Goal: Check status

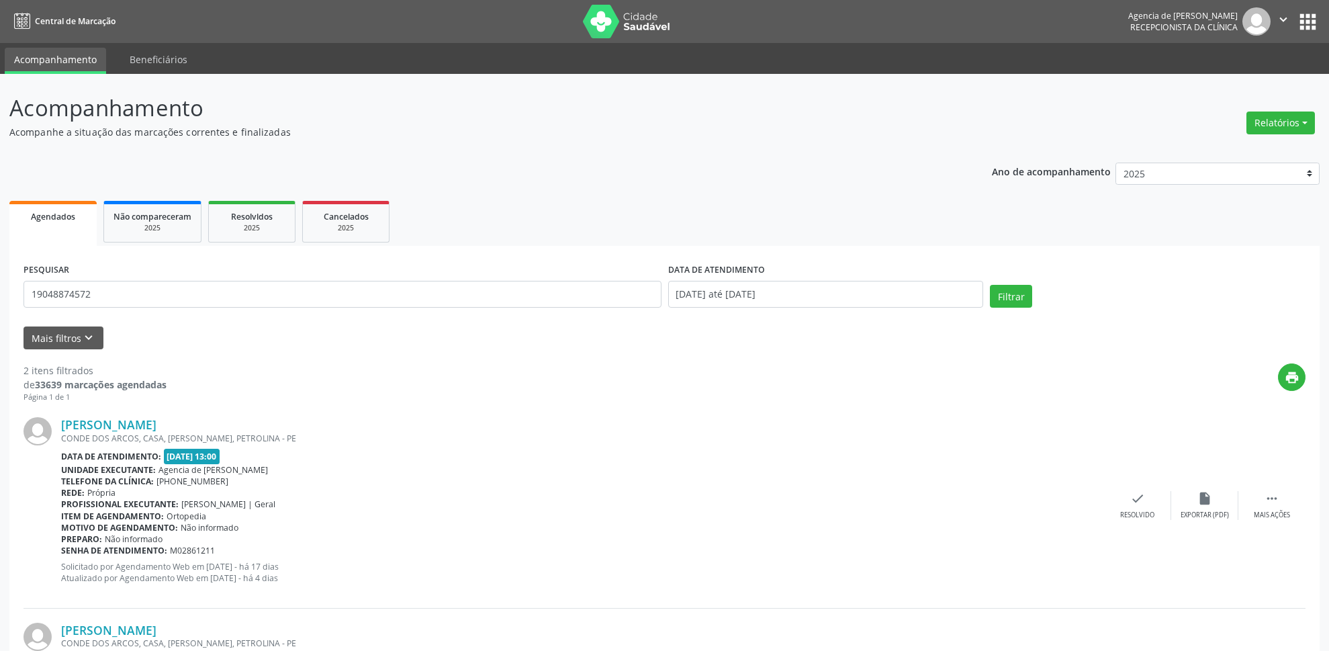
scroll to position [175, 0]
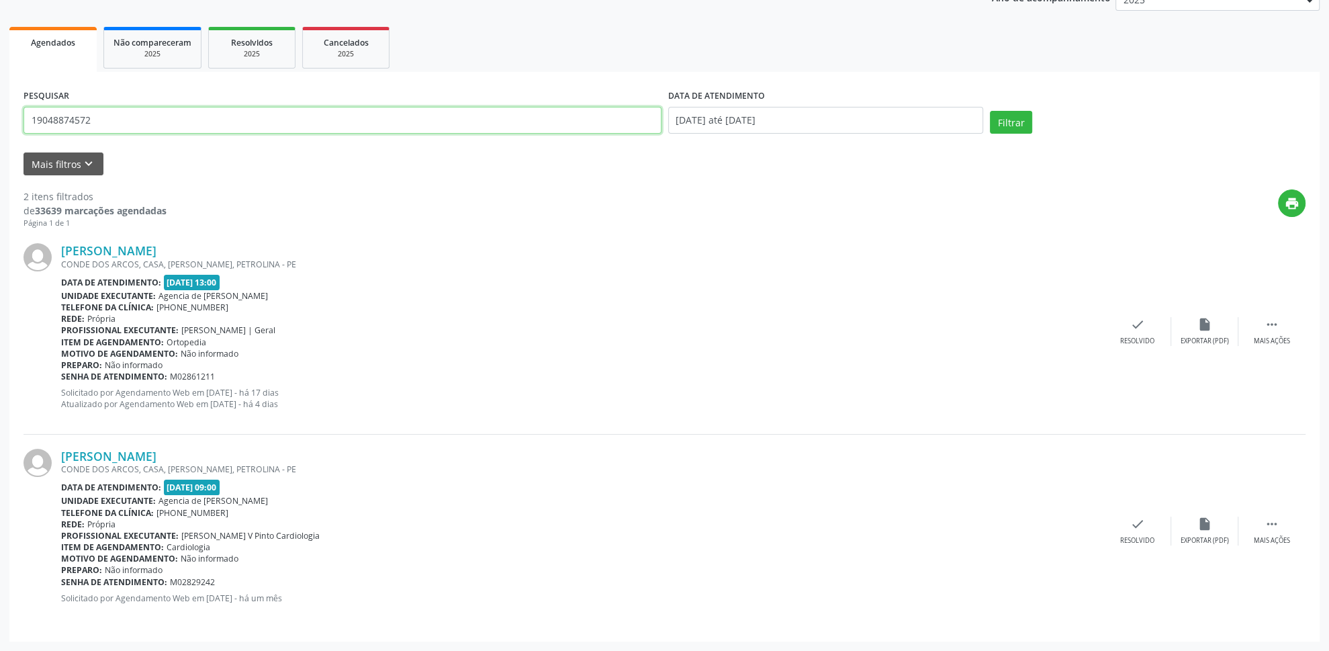
click at [267, 118] on input "19048874572" at bounding box center [343, 120] width 638 height 27
click at [333, 108] on input "text" at bounding box center [343, 120] width 638 height 27
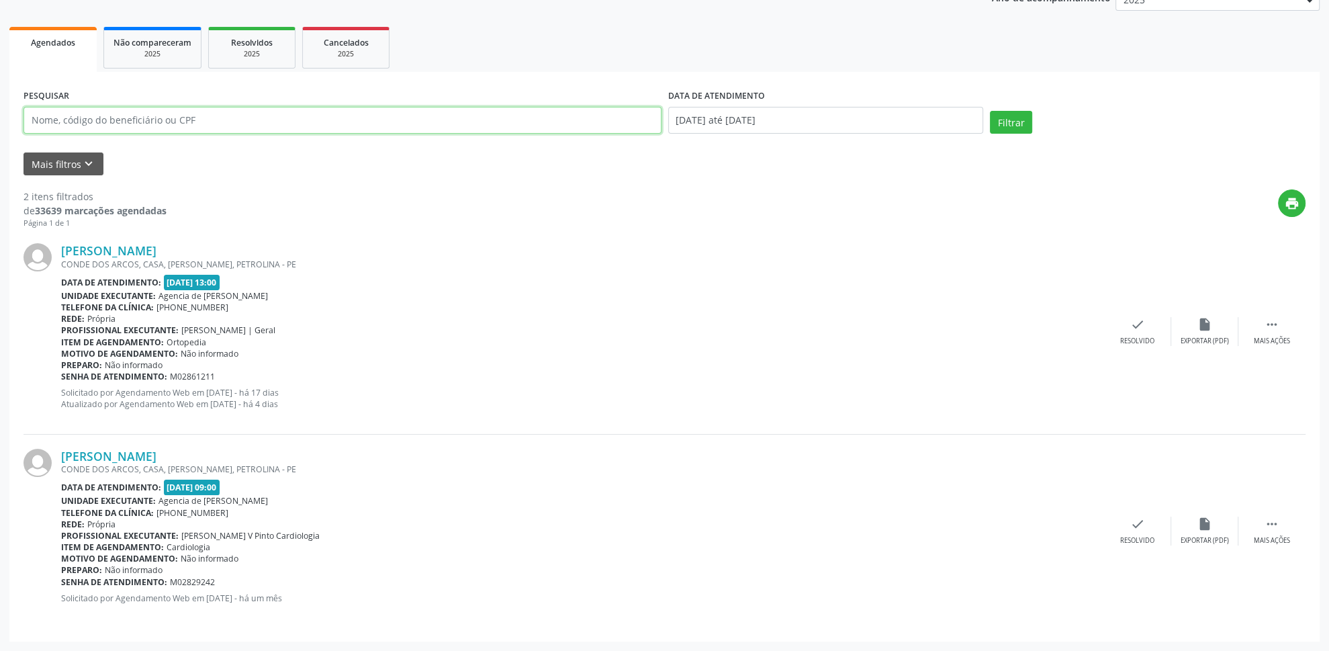
click at [335, 109] on input "text" at bounding box center [343, 120] width 638 height 27
click at [511, 44] on ul "Agendados Não compareceram 2025 Resolvidos 2025 Cancelados 2025" at bounding box center [664, 48] width 1311 height 48
click at [409, 120] on input "text" at bounding box center [343, 120] width 638 height 27
paste input "027.925.504-73"
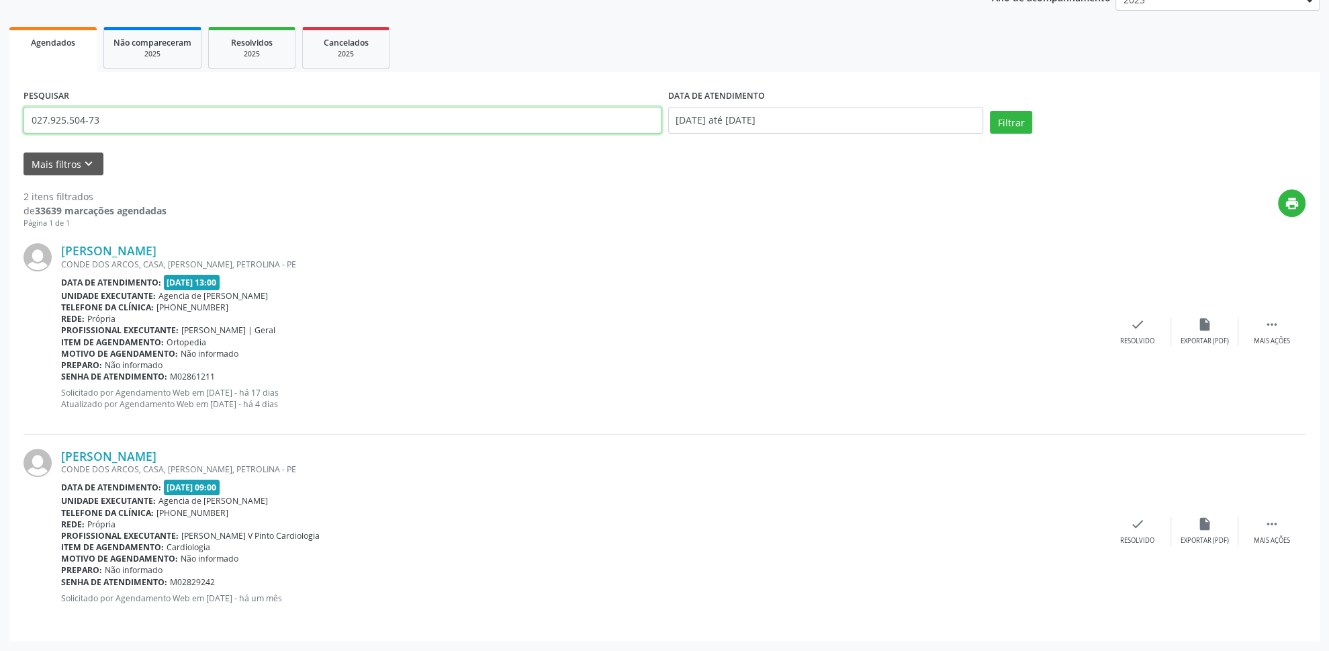
type input "027.925.504-73"
click at [990, 111] on button "Filtrar" at bounding box center [1011, 122] width 42 height 23
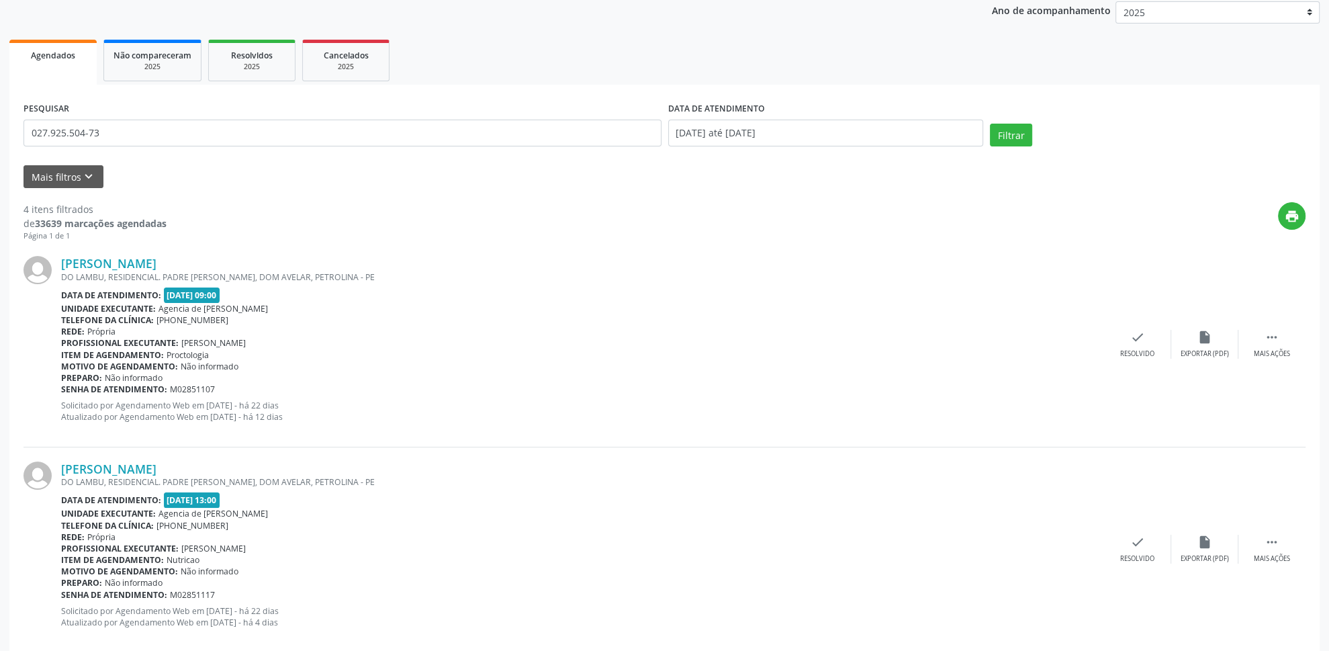
scroll to position [0, 0]
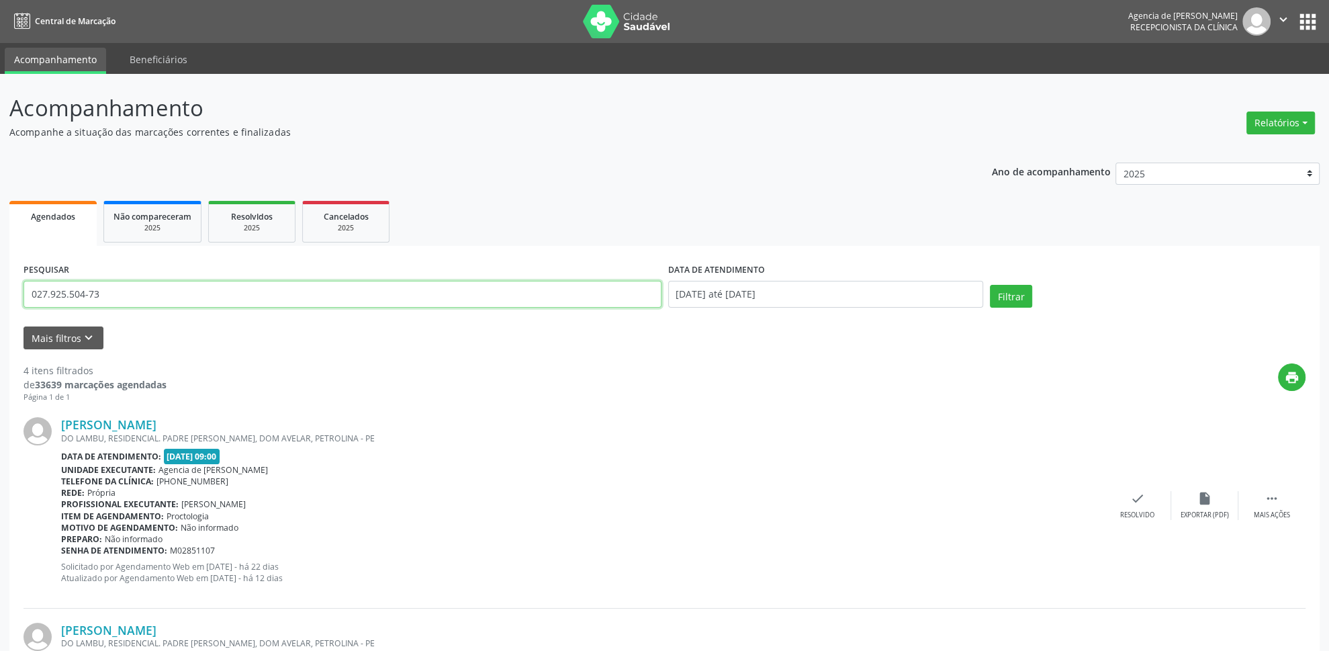
click at [150, 298] on input "027.925.504-73" at bounding box center [343, 294] width 638 height 27
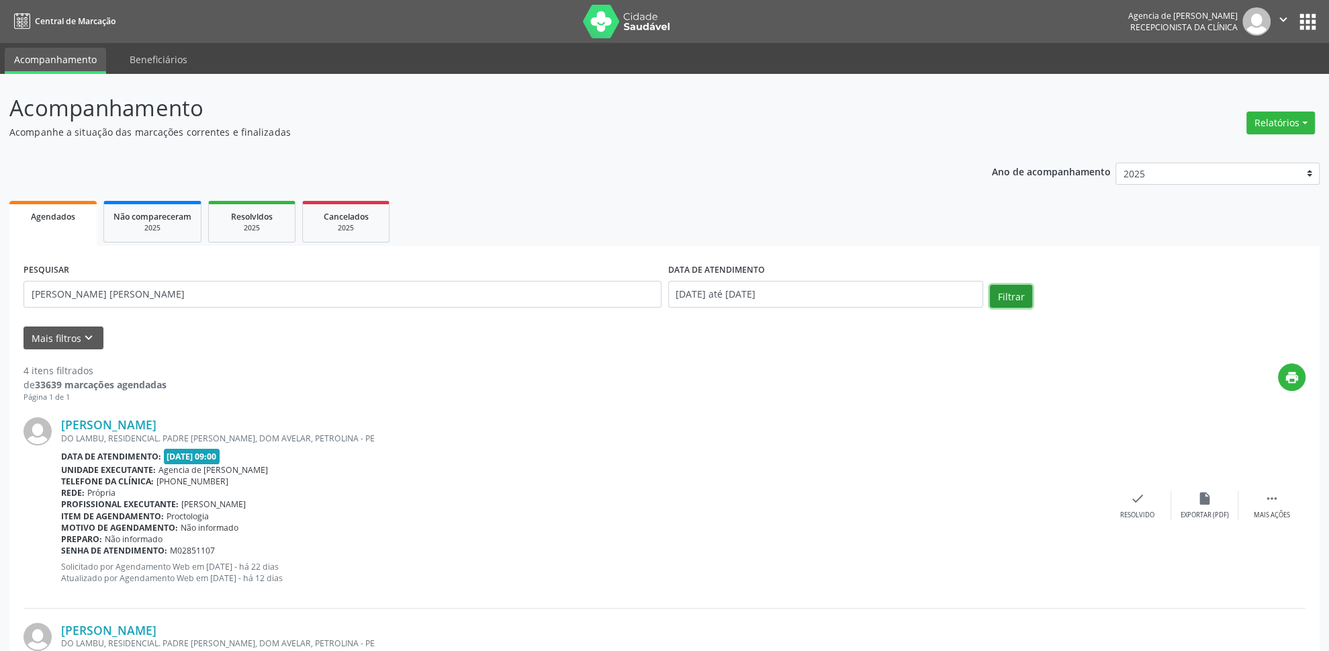
click at [1004, 300] on button "Filtrar" at bounding box center [1011, 296] width 42 height 23
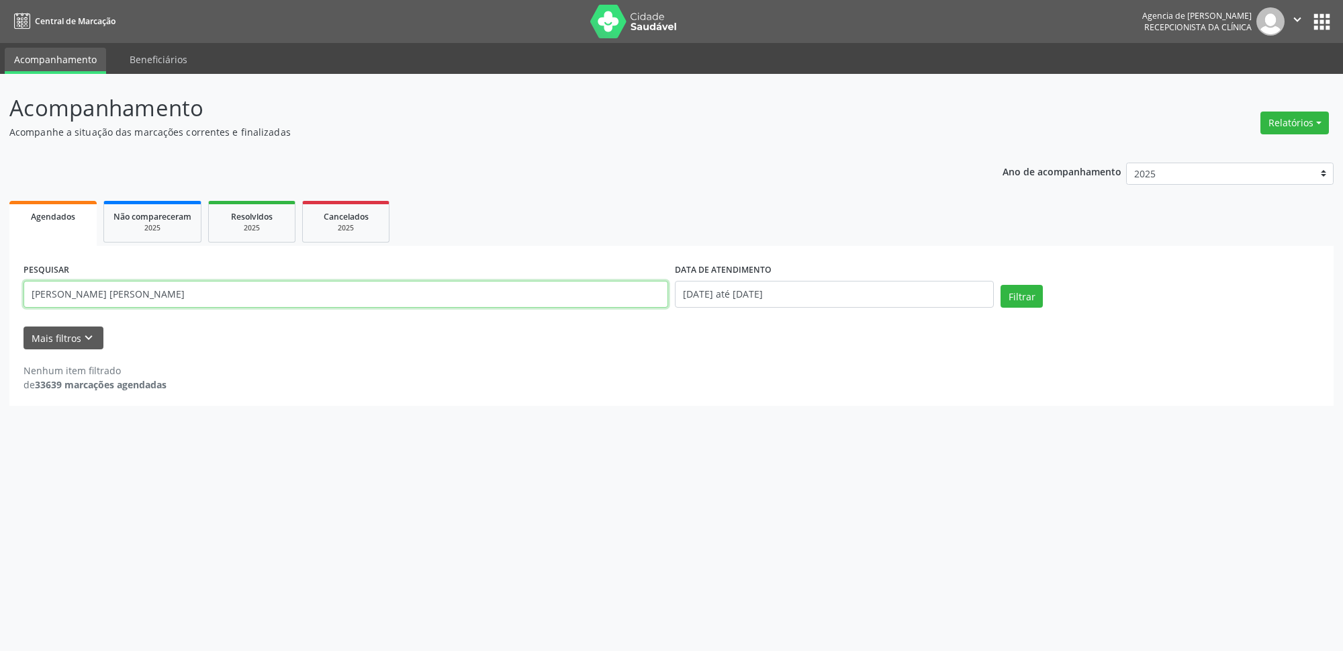
click at [127, 295] on input "[PERSON_NAME] [PERSON_NAME]" at bounding box center [346, 294] width 645 height 27
click at [1001, 285] on button "Filtrar" at bounding box center [1022, 296] width 42 height 23
click at [97, 296] on input "[PERSON_NAME] [PERSON_NAME]" at bounding box center [346, 294] width 645 height 27
type input "[PERSON_NAME]"
click at [1001, 285] on button "Filtrar" at bounding box center [1022, 296] width 42 height 23
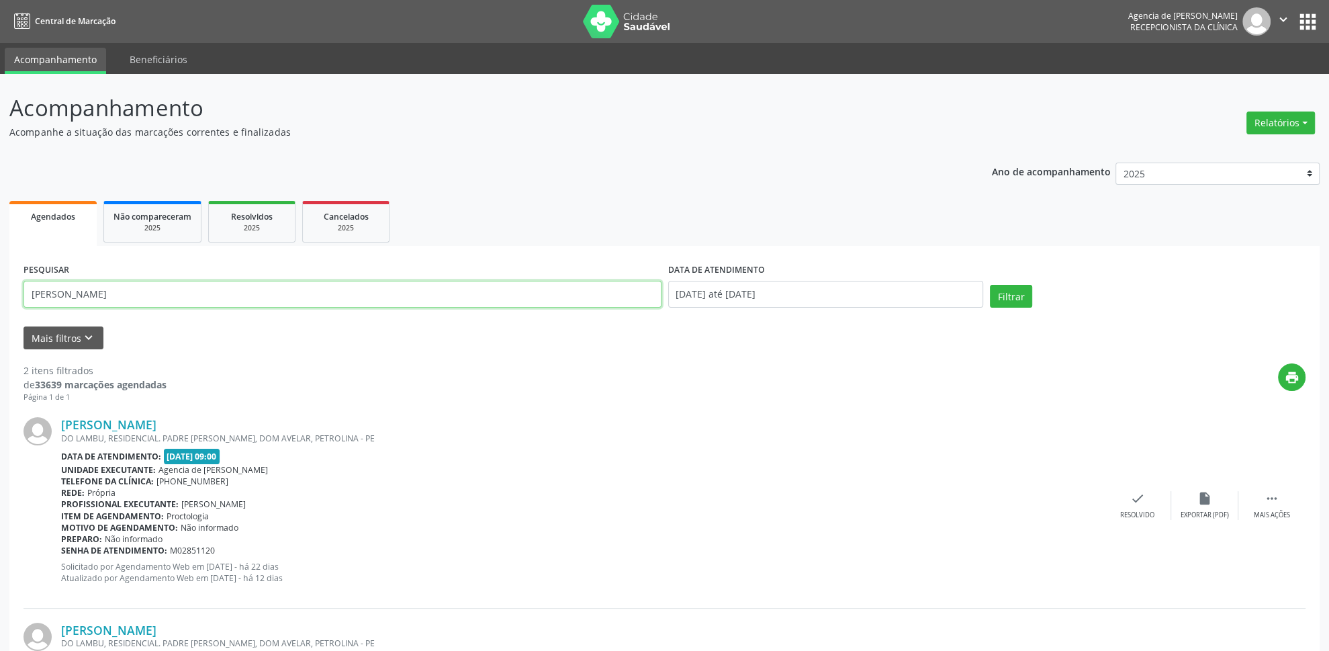
click at [187, 295] on input "[PERSON_NAME]" at bounding box center [343, 294] width 638 height 27
paste input "027.925.504-73"
type input "027.925.504-73"
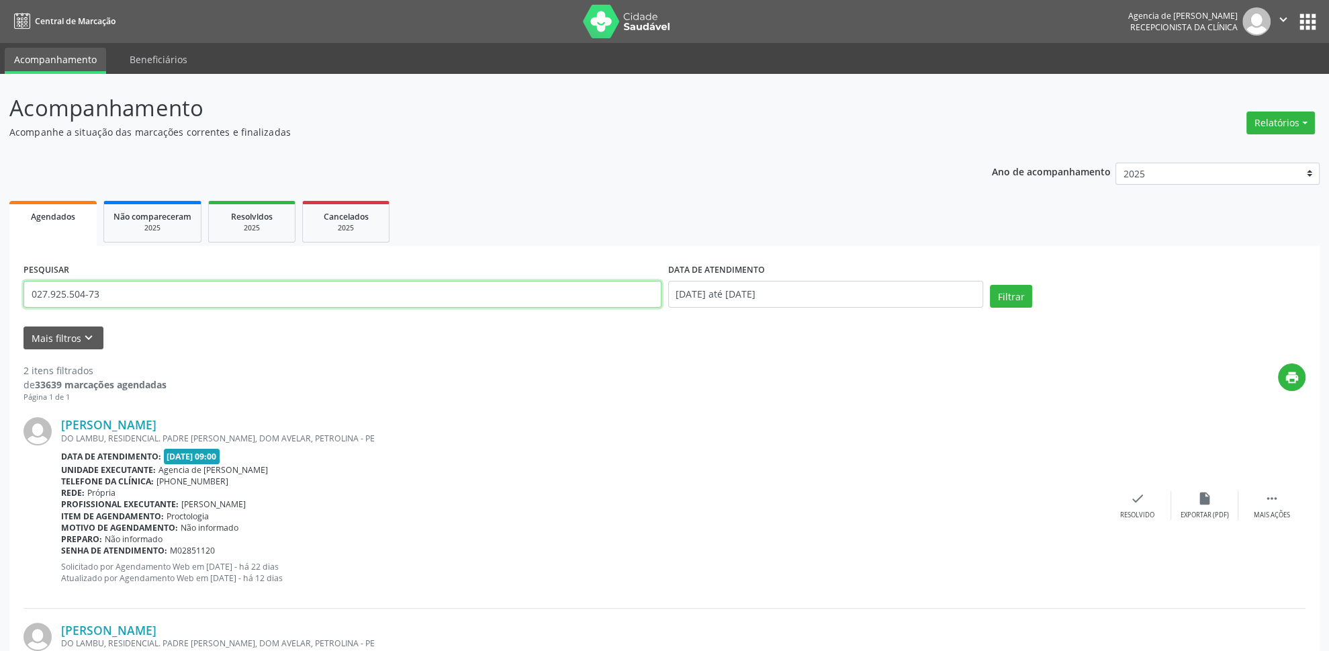
click at [990, 285] on button "Filtrar" at bounding box center [1011, 296] width 42 height 23
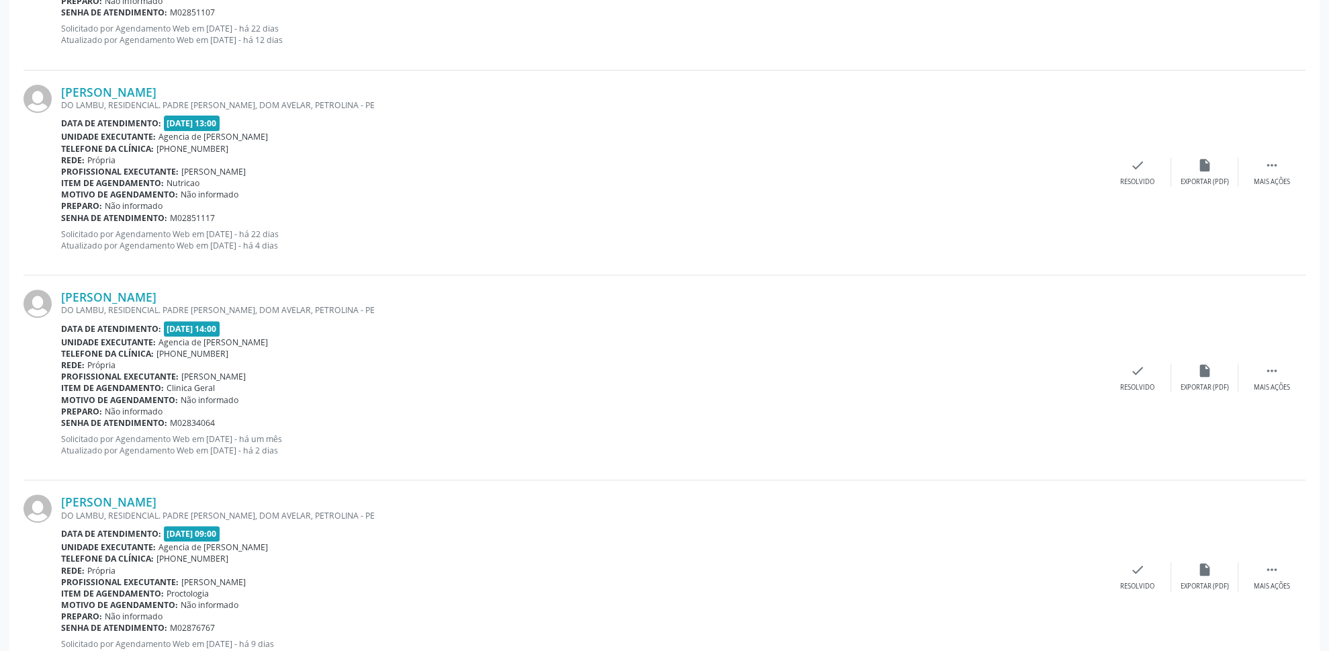
scroll to position [584, 0]
